Goal: Task Accomplishment & Management: Manage account settings

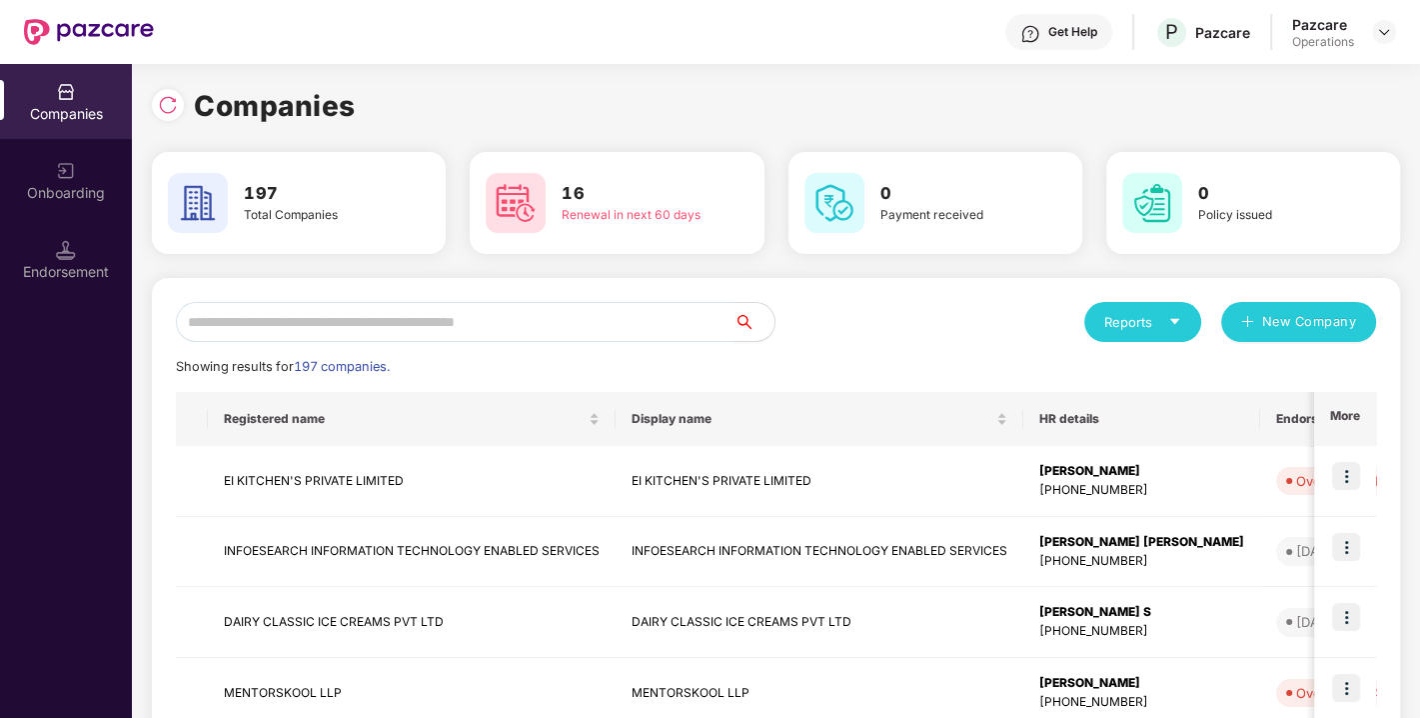
click at [430, 319] on input "text" at bounding box center [455, 322] width 559 height 40
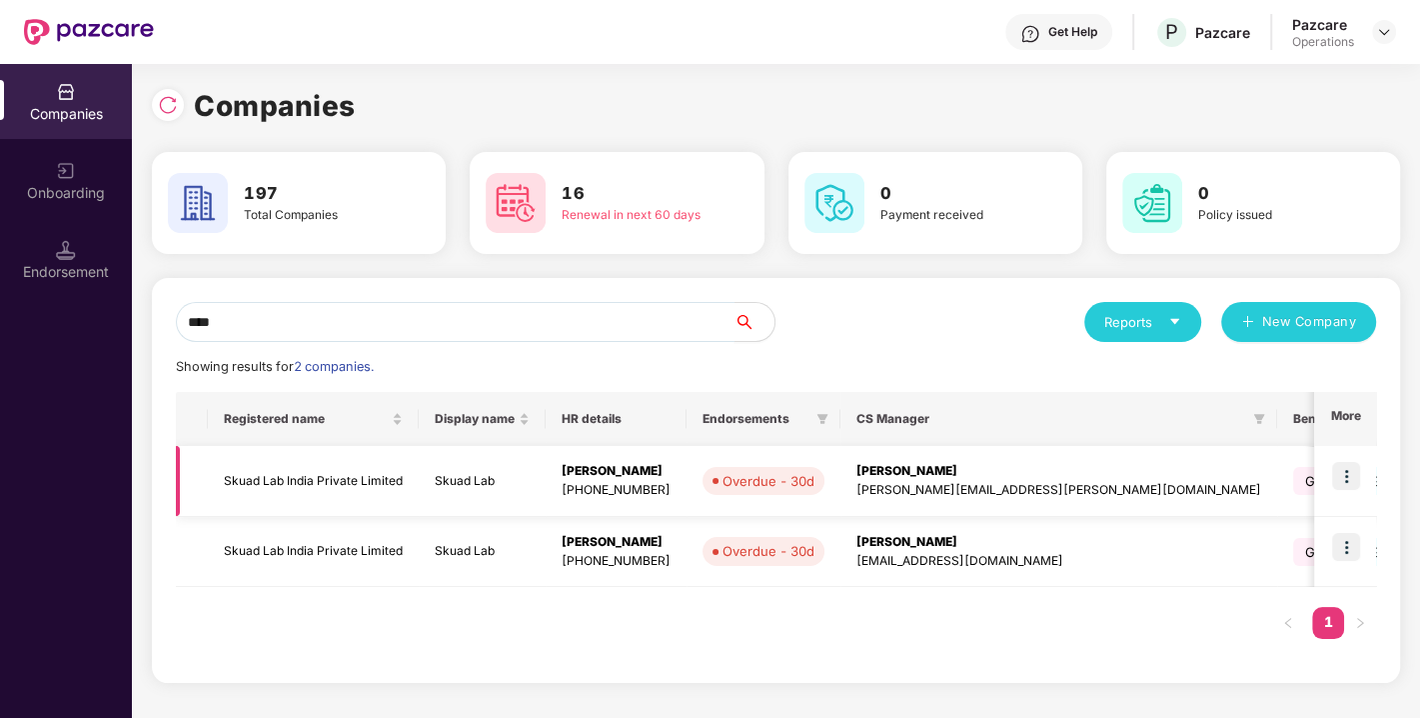
type input "****"
click at [304, 477] on td "Skuad Lab India Private Limited" at bounding box center [313, 481] width 211 height 71
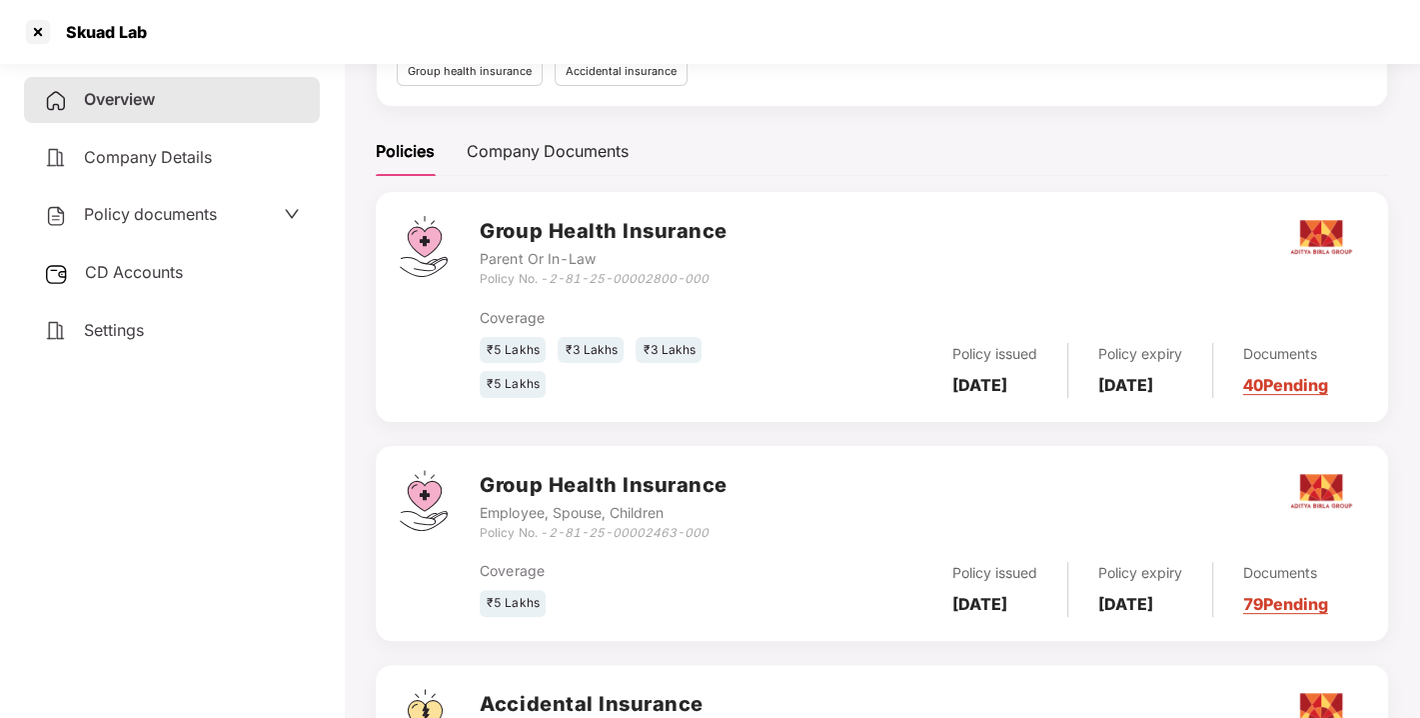
scroll to position [226, 0]
click at [31, 33] on div at bounding box center [38, 32] width 32 height 32
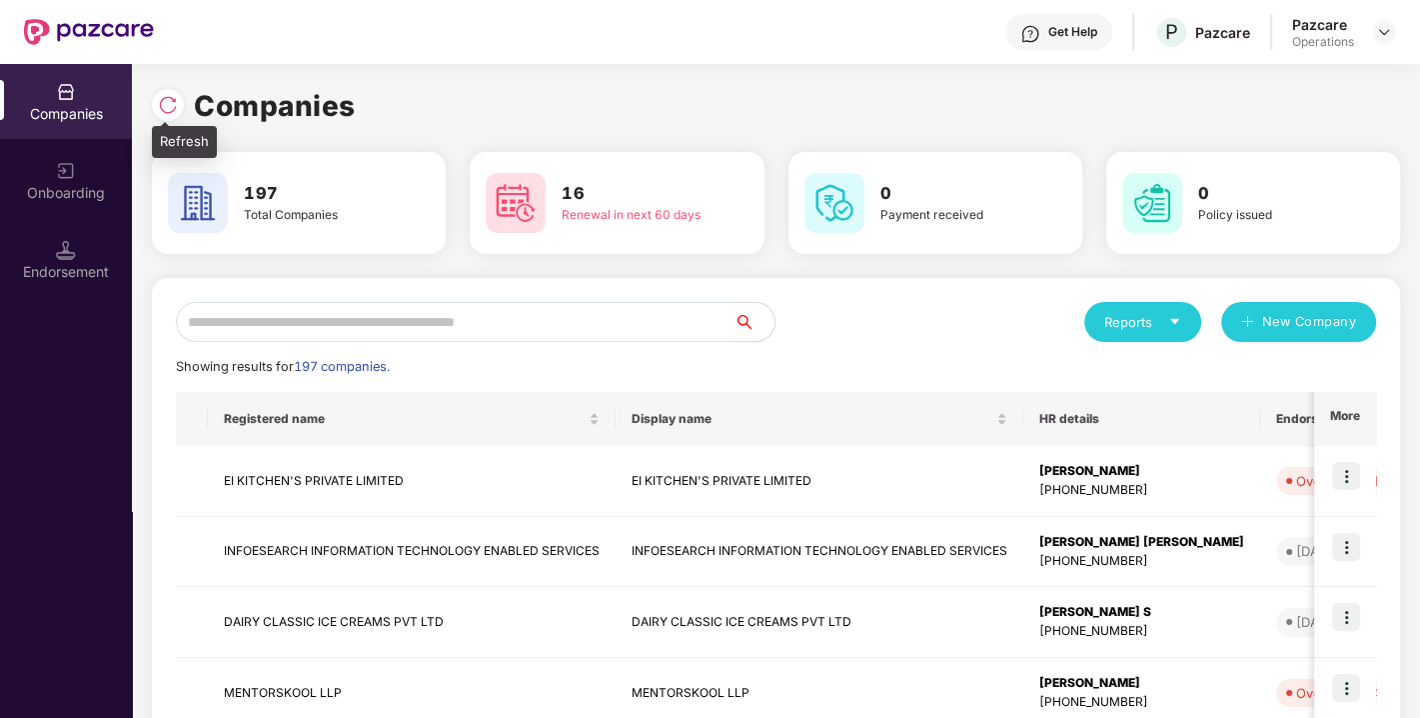
click at [169, 111] on img at bounding box center [168, 105] width 20 height 20
click at [1289, 71] on div "Companies 195 Total Companies 16 Renewal in next 60 days 0 Payment received 0 P…" at bounding box center [776, 664] width 1248 height 1200
click at [1331, 102] on div "Companies" at bounding box center [776, 106] width 1248 height 44
click at [1268, 85] on div "Companies" at bounding box center [776, 106] width 1248 height 44
click at [1346, 108] on div "Companies" at bounding box center [776, 106] width 1248 height 44
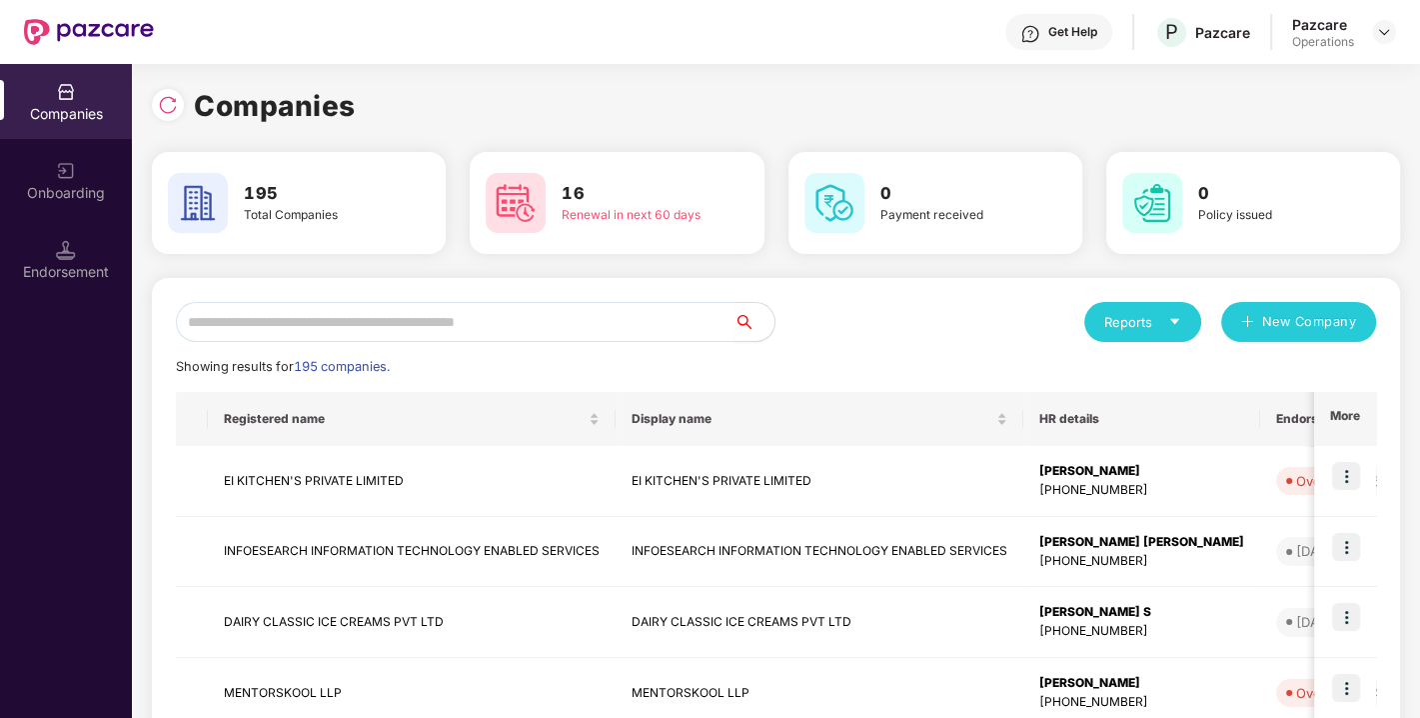
click at [1324, 84] on div "Companies" at bounding box center [776, 106] width 1248 height 44
click at [1324, 82] on div "Companies 195 Total Companies 16 Renewal in next 60 days 0 Payment received 0 P…" at bounding box center [776, 664] width 1248 height 1200
click at [1347, 82] on div "Companies 195 Total Companies 16 Renewal in next 60 days 0 Payment received 0 P…" at bounding box center [776, 664] width 1248 height 1200
click at [1376, 111] on div "Companies" at bounding box center [776, 106] width 1248 height 44
click at [1378, 77] on div "Companies 195 Total Companies 16 Renewal in next 60 days 0 Payment received 0 P…" at bounding box center [776, 664] width 1248 height 1200
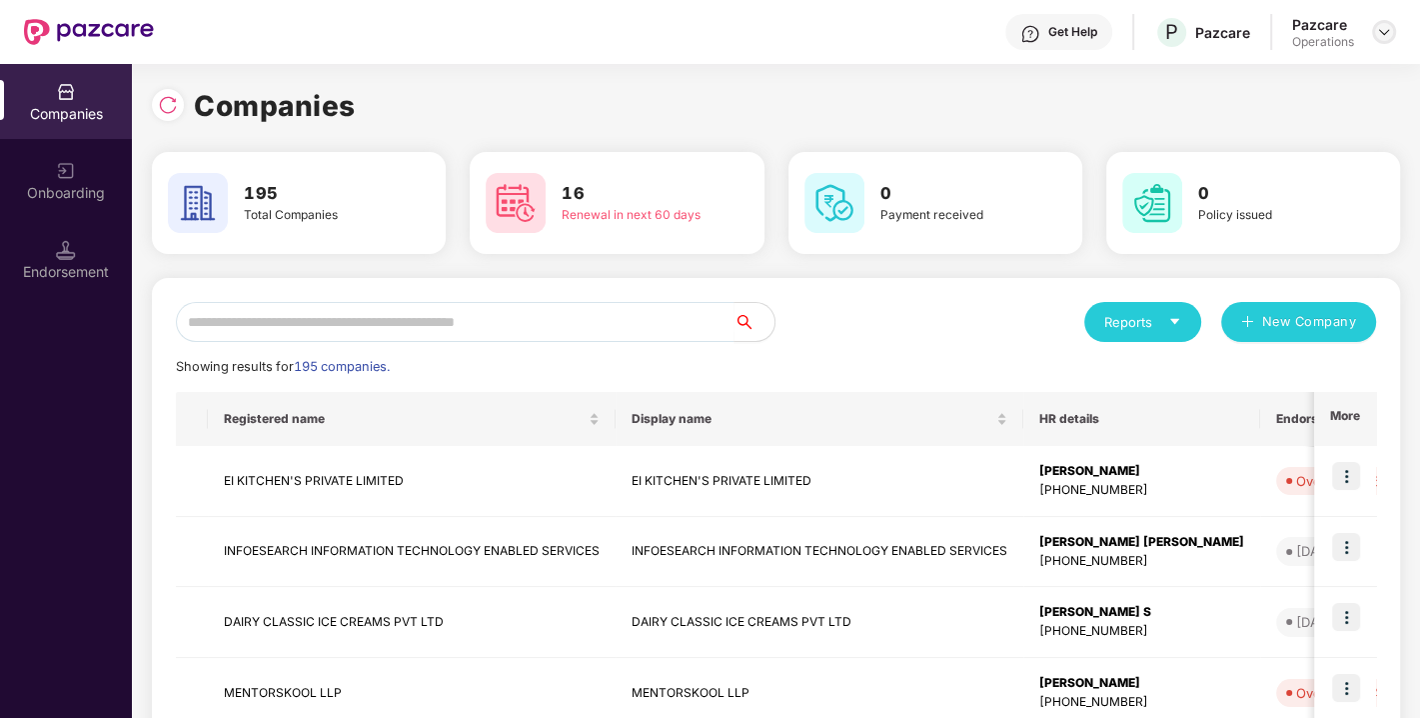
click at [1390, 28] on img at bounding box center [1384, 32] width 16 height 16
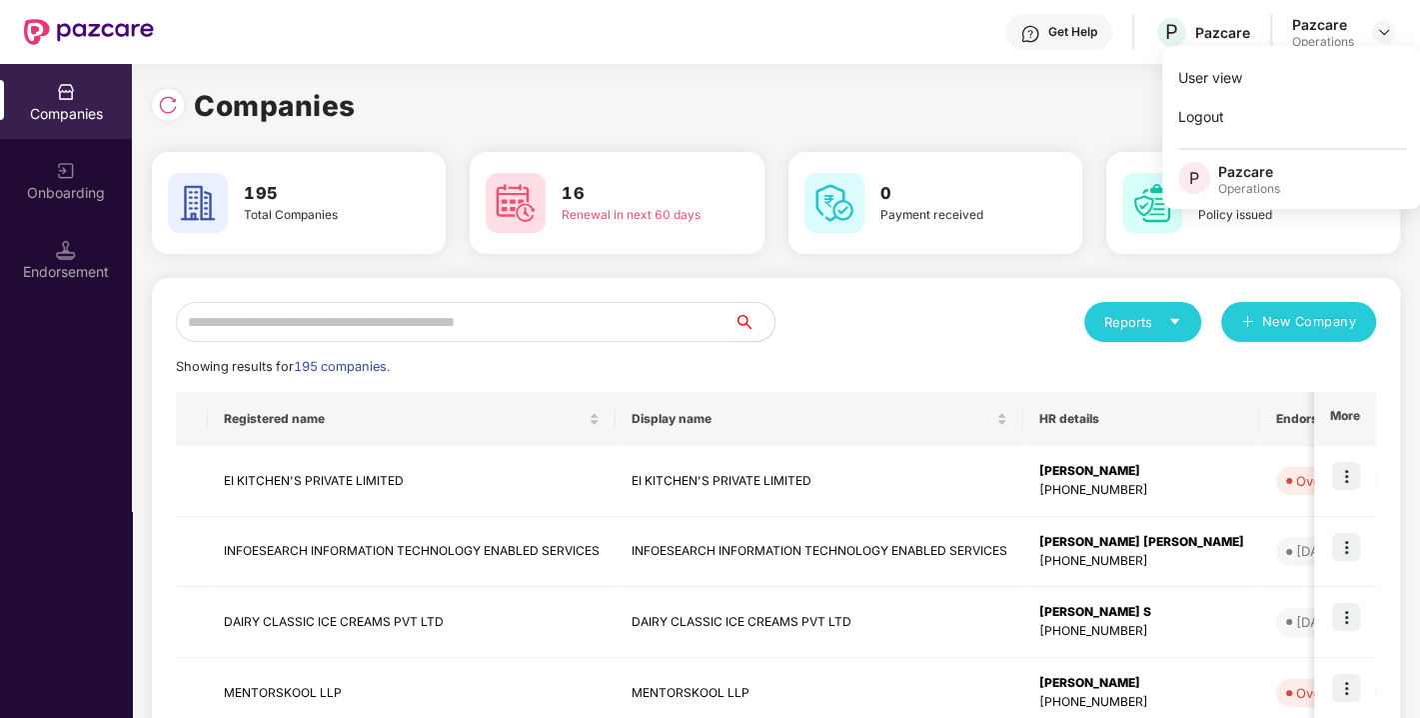
click at [1072, 80] on div "Companies 195 Total Companies 16 Renewal in next 60 days 0 Payment received 0 P…" at bounding box center [776, 664] width 1248 height 1200
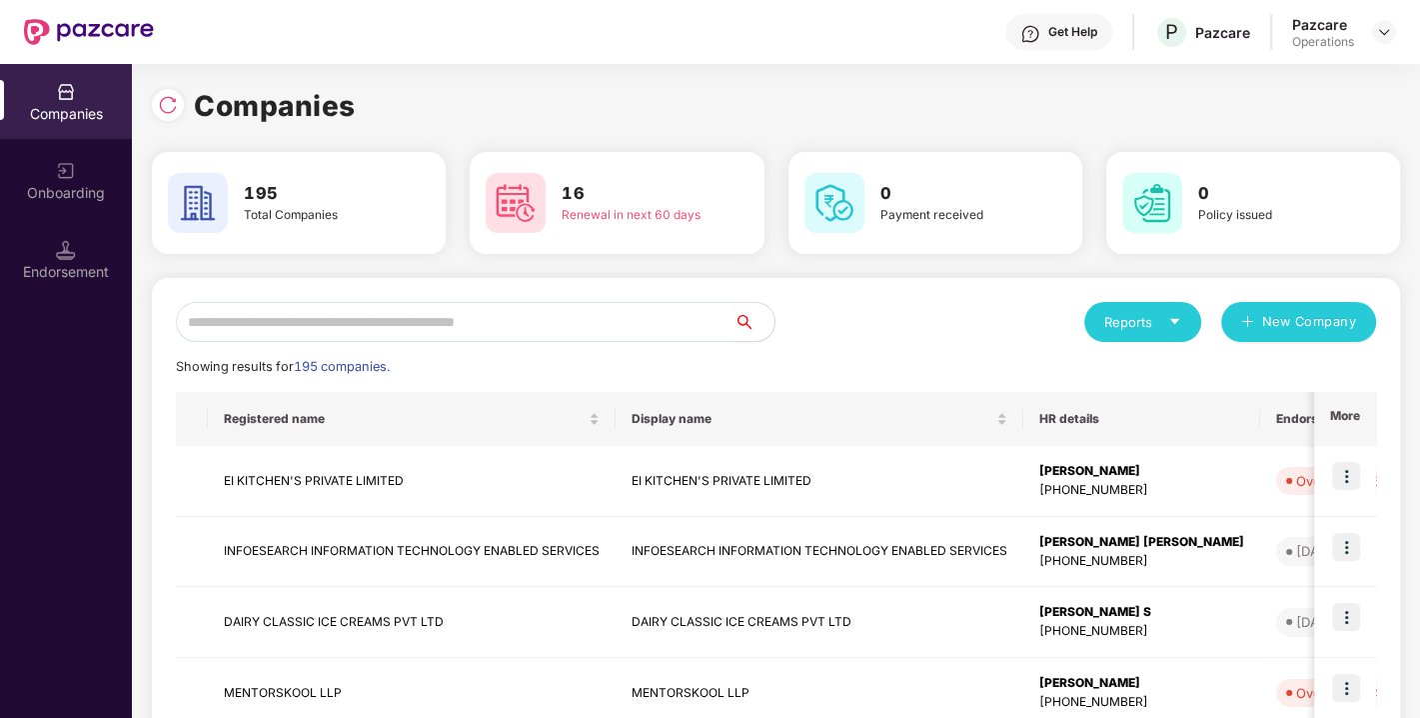
click at [1137, 134] on div "Companies 195 Total Companies 16 Renewal in next 60 days 0 Payment received 0 P…" at bounding box center [776, 674] width 1248 height 1180
click at [1381, 30] on img at bounding box center [1384, 32] width 16 height 16
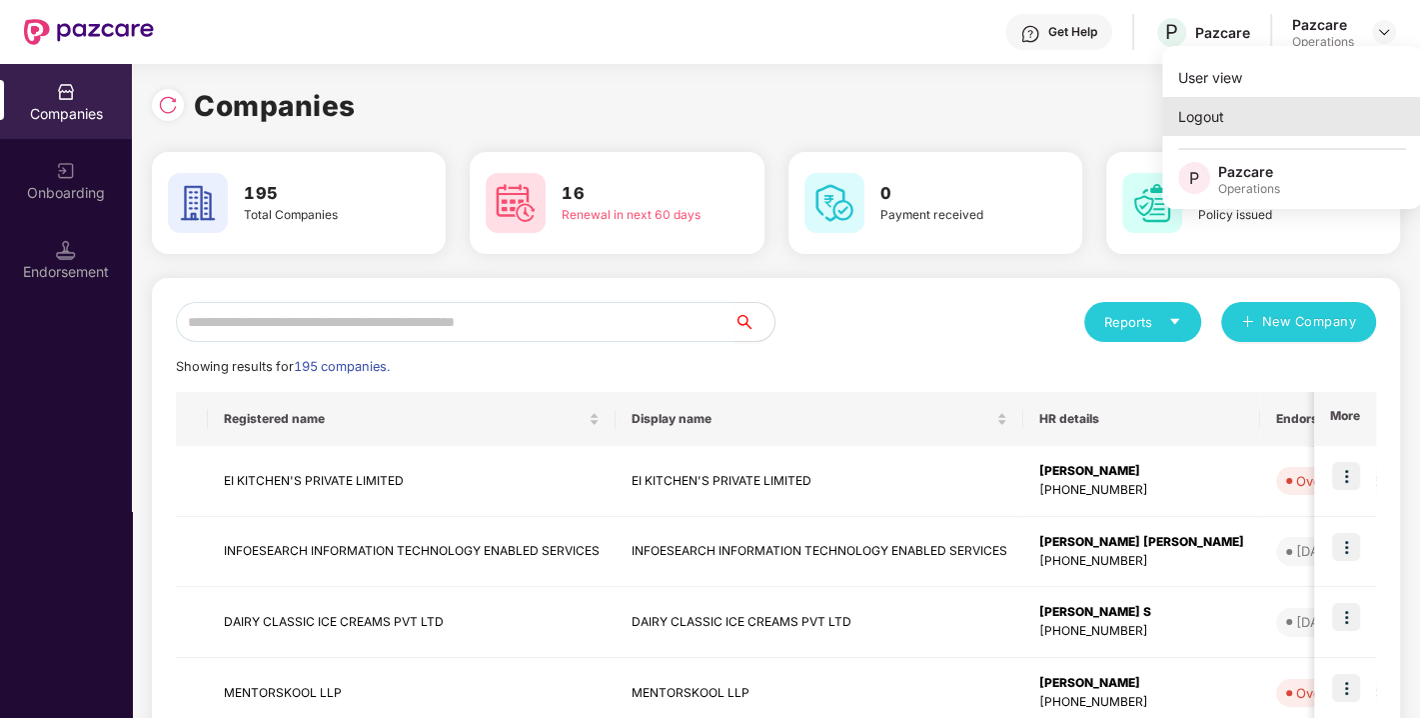
click at [1236, 117] on div "Logout" at bounding box center [1292, 116] width 260 height 39
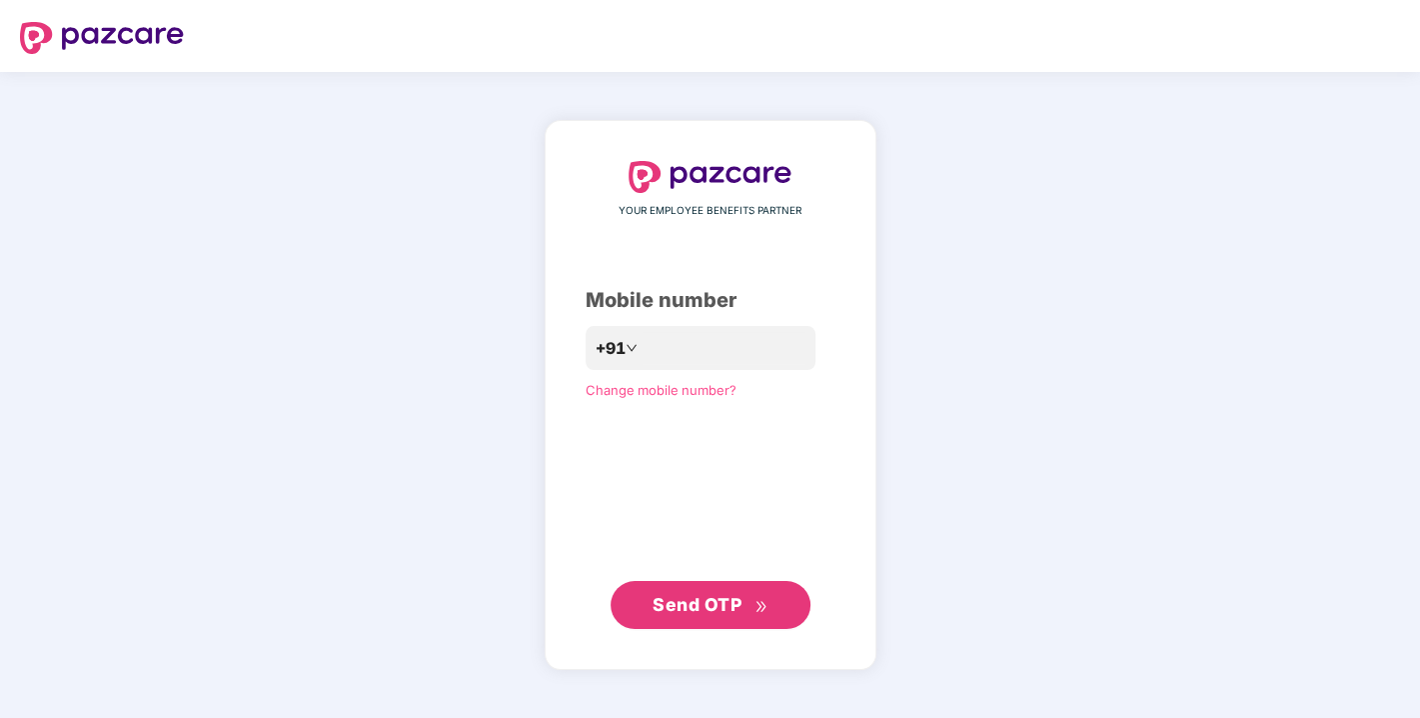
click at [603, 512] on div "YOUR EMPLOYEE BENEFITS PARTNER Mobile number +91 Change mobile number? Send OTP" at bounding box center [711, 395] width 250 height 468
drag, startPoint x: 622, startPoint y: 508, endPoint x: 659, endPoint y: 351, distance: 161.2
click at [659, 351] on div "YOUR EMPLOYEE BENEFITS PARTNER Mobile number +91 Change mobile number? Send OTP" at bounding box center [711, 395] width 250 height 470
click at [659, 351] on input "number" at bounding box center [725, 348] width 164 height 32
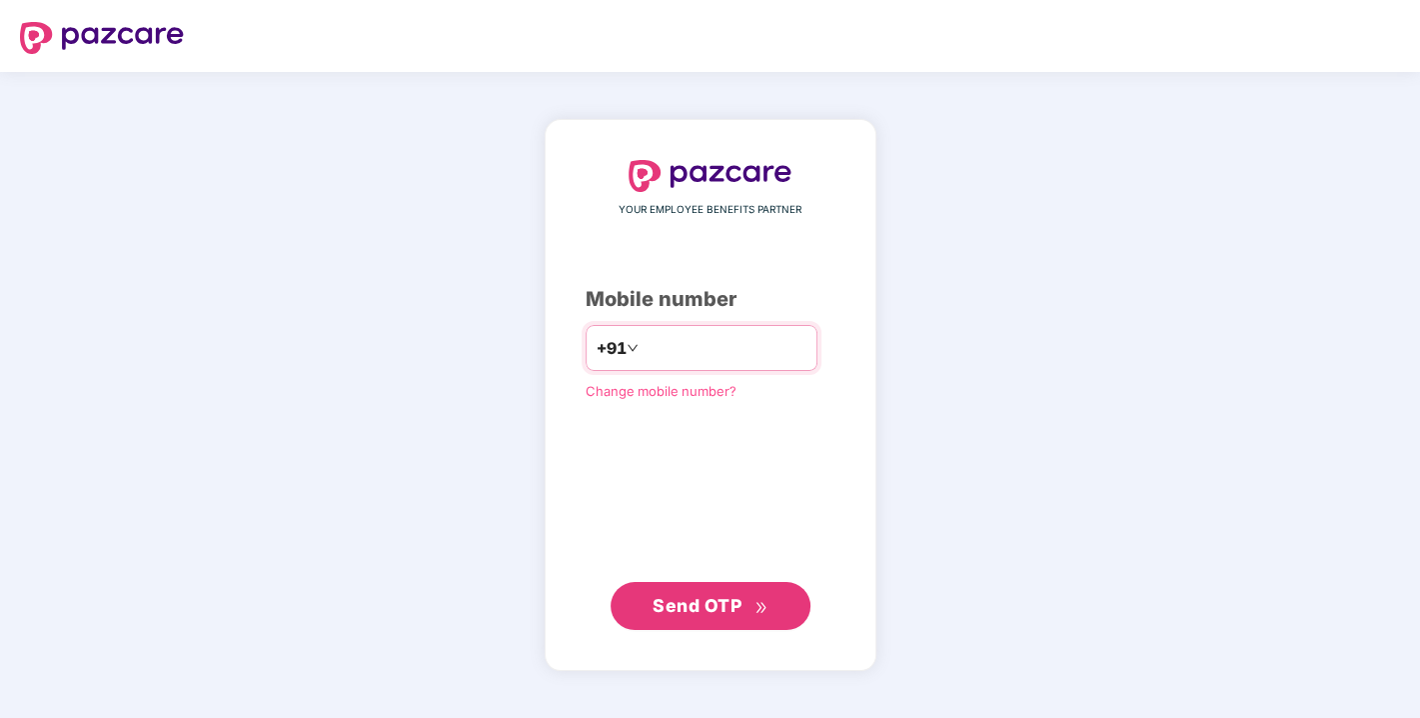
type input "**********"
click at [680, 588] on button "Send OTP" at bounding box center [711, 605] width 200 height 48
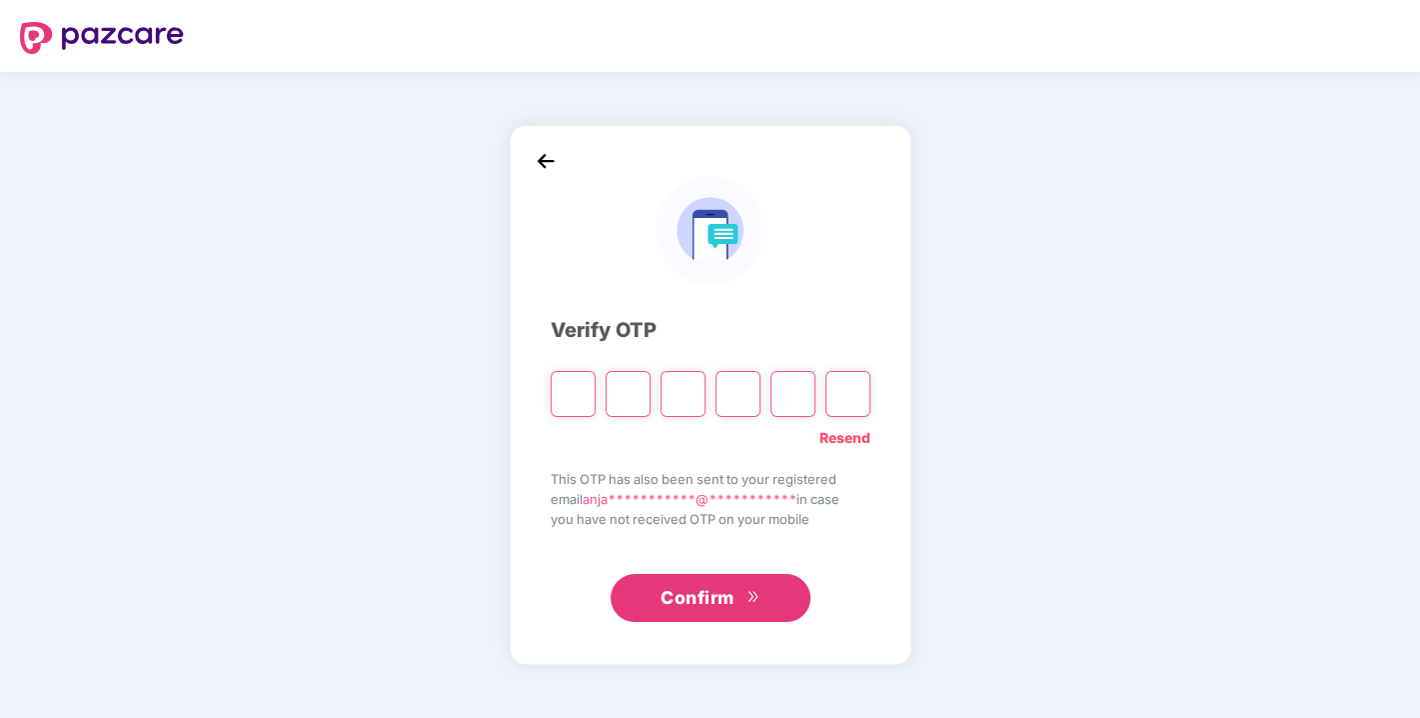
type input "*"
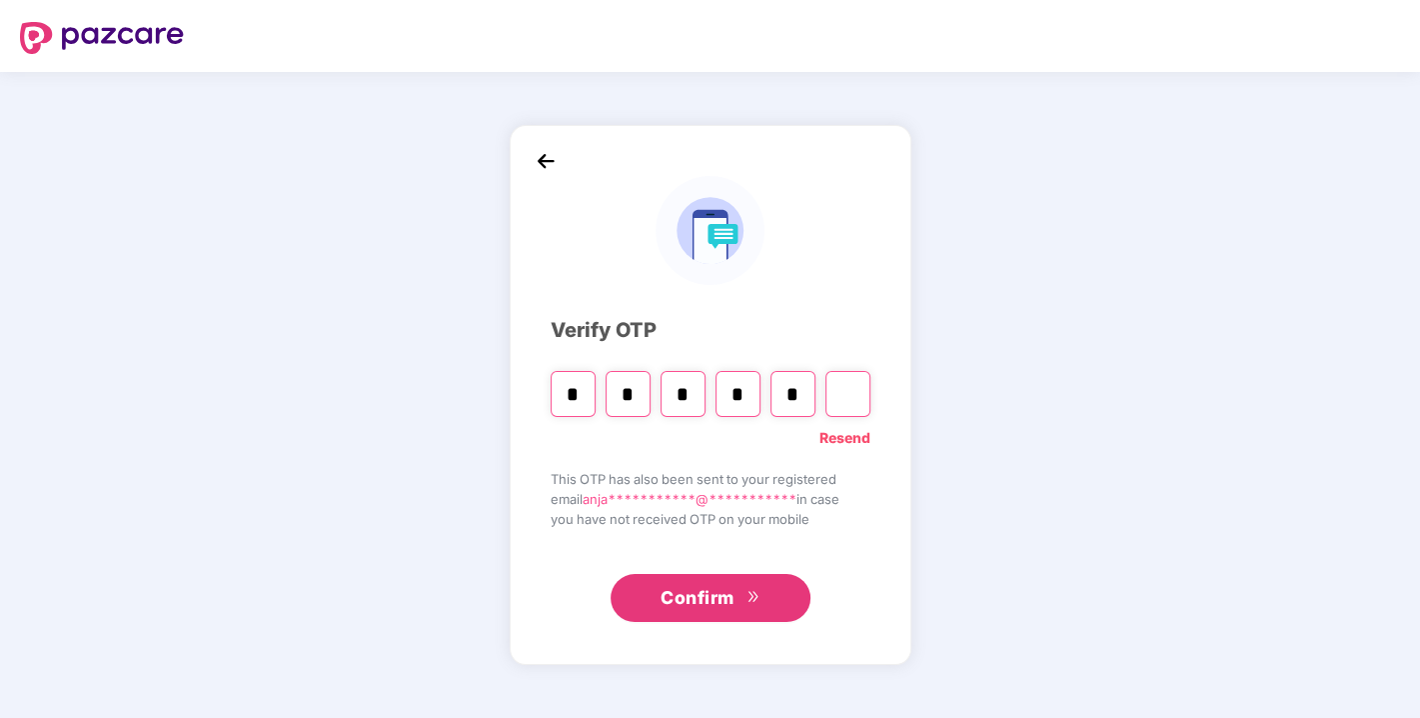
type input "*"
